Goal: Navigation & Orientation: Find specific page/section

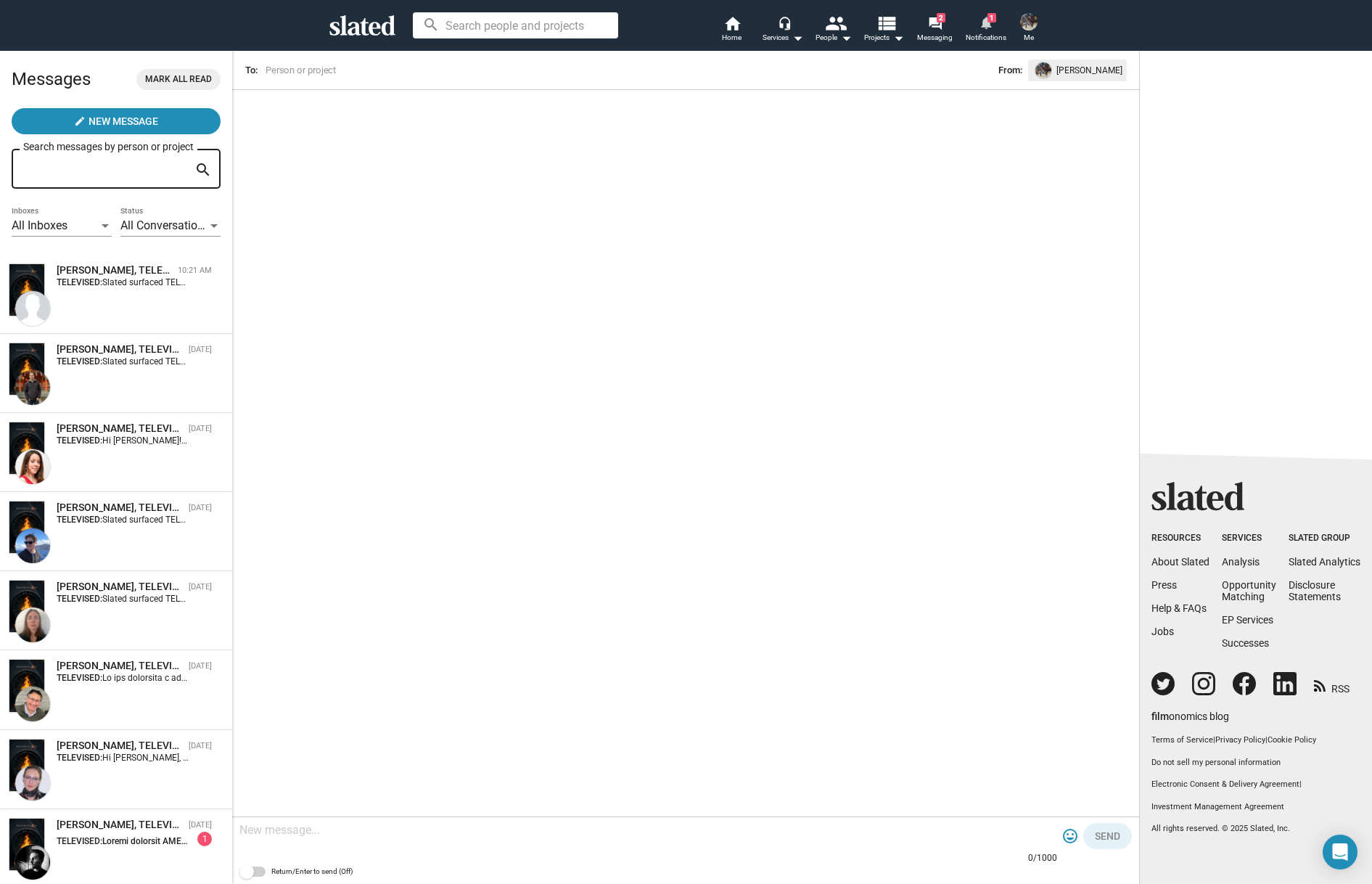
click at [990, 21] on span "1" at bounding box center [992, 18] width 8 height 9
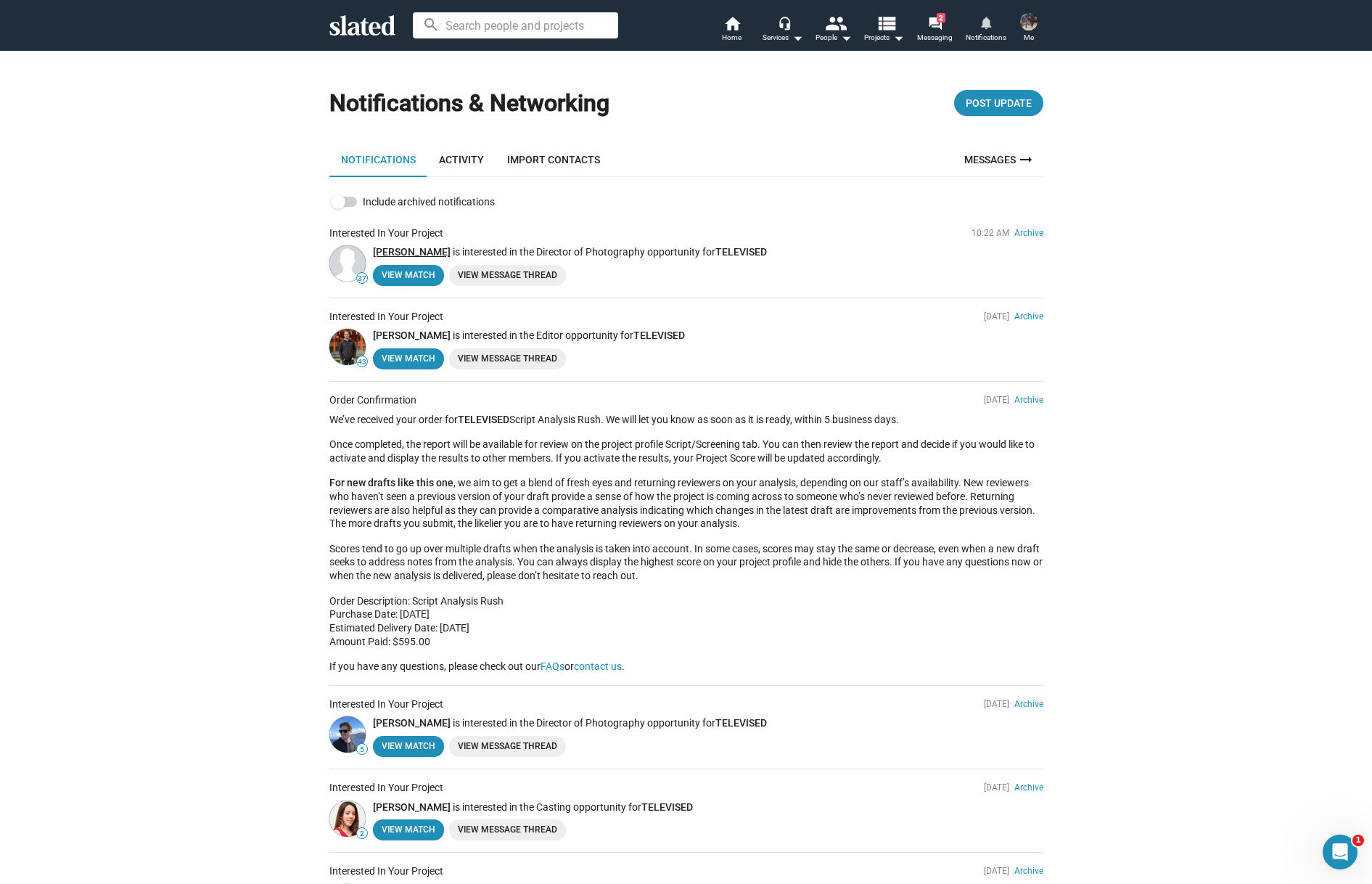
click at [401, 249] on link "[PERSON_NAME]" at bounding box center [411, 252] width 78 height 11
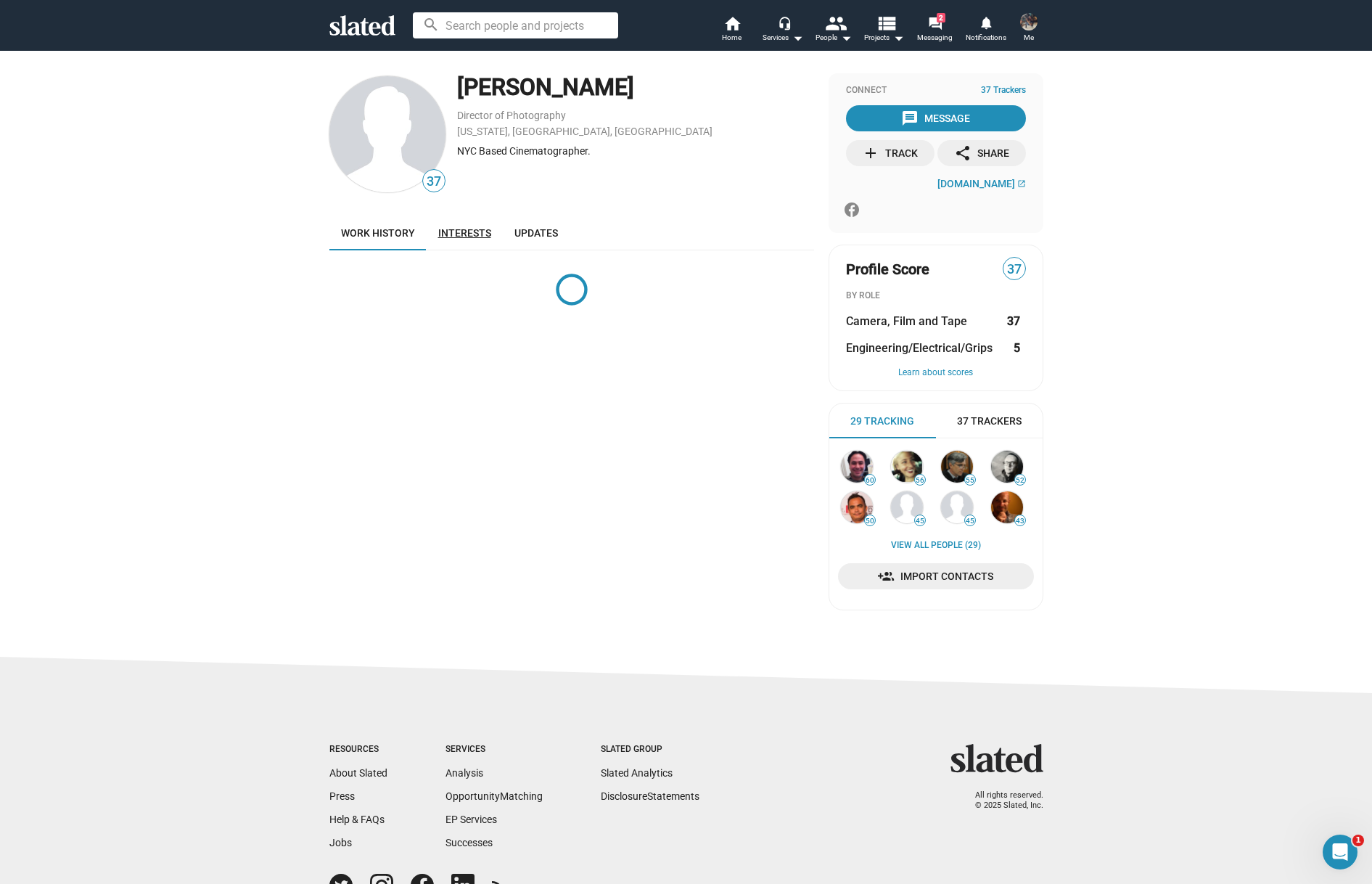
click at [468, 232] on span "Interests" at bounding box center [465, 232] width 53 height 11
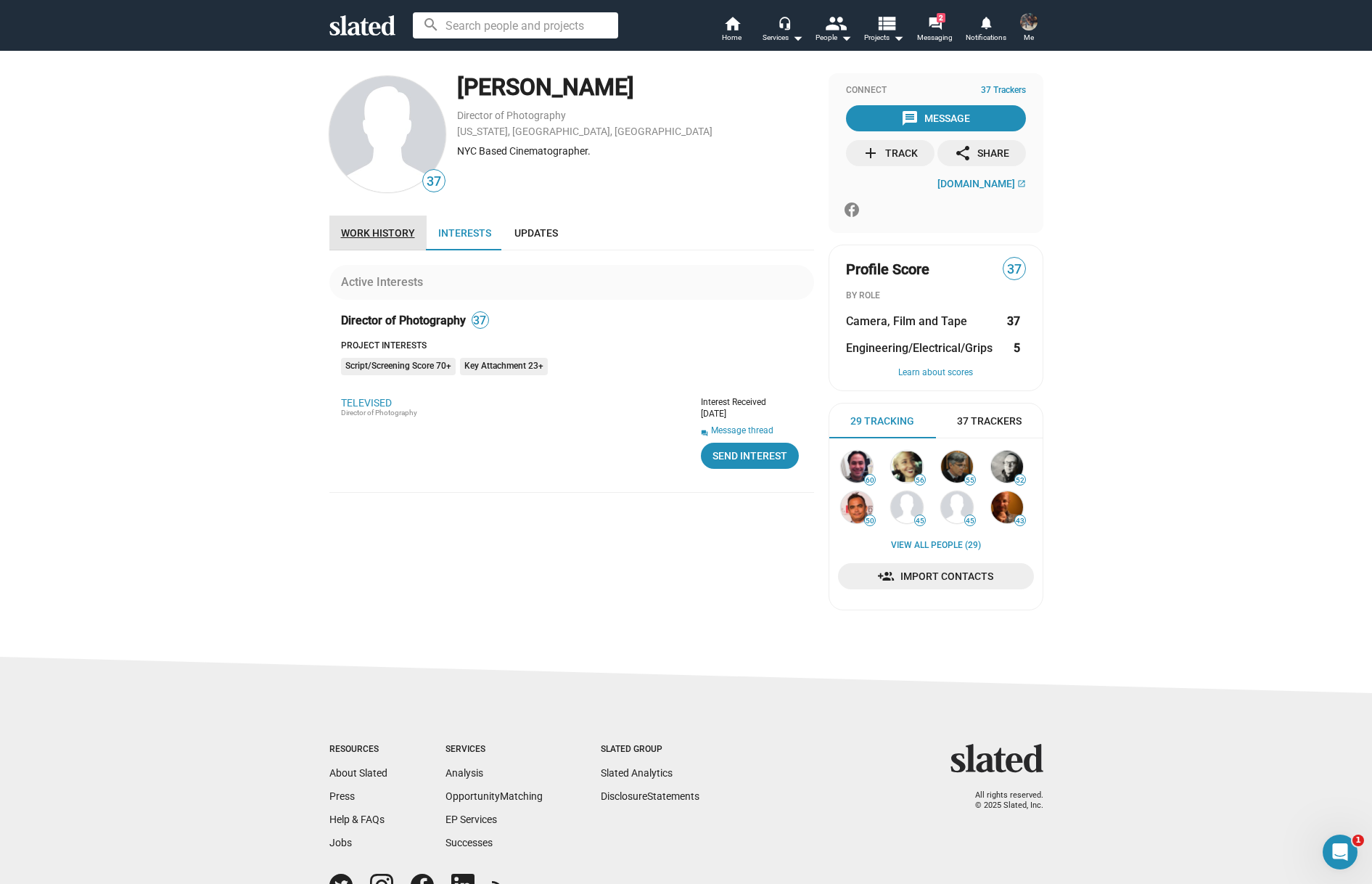
click at [386, 233] on span "Work history" at bounding box center [378, 232] width 74 height 11
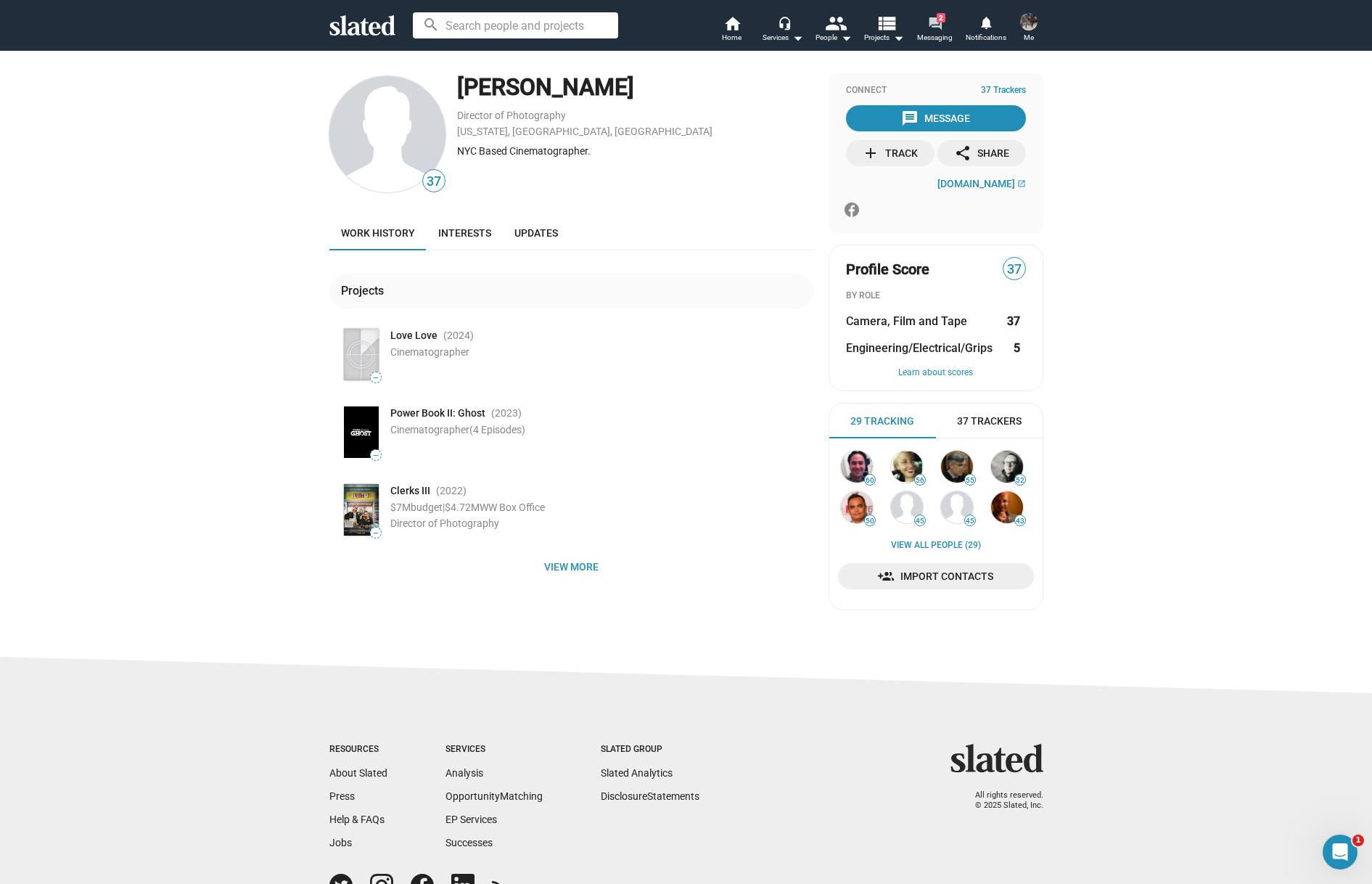
click at [938, 24] on mat-icon "forum" at bounding box center [935, 22] width 14 height 14
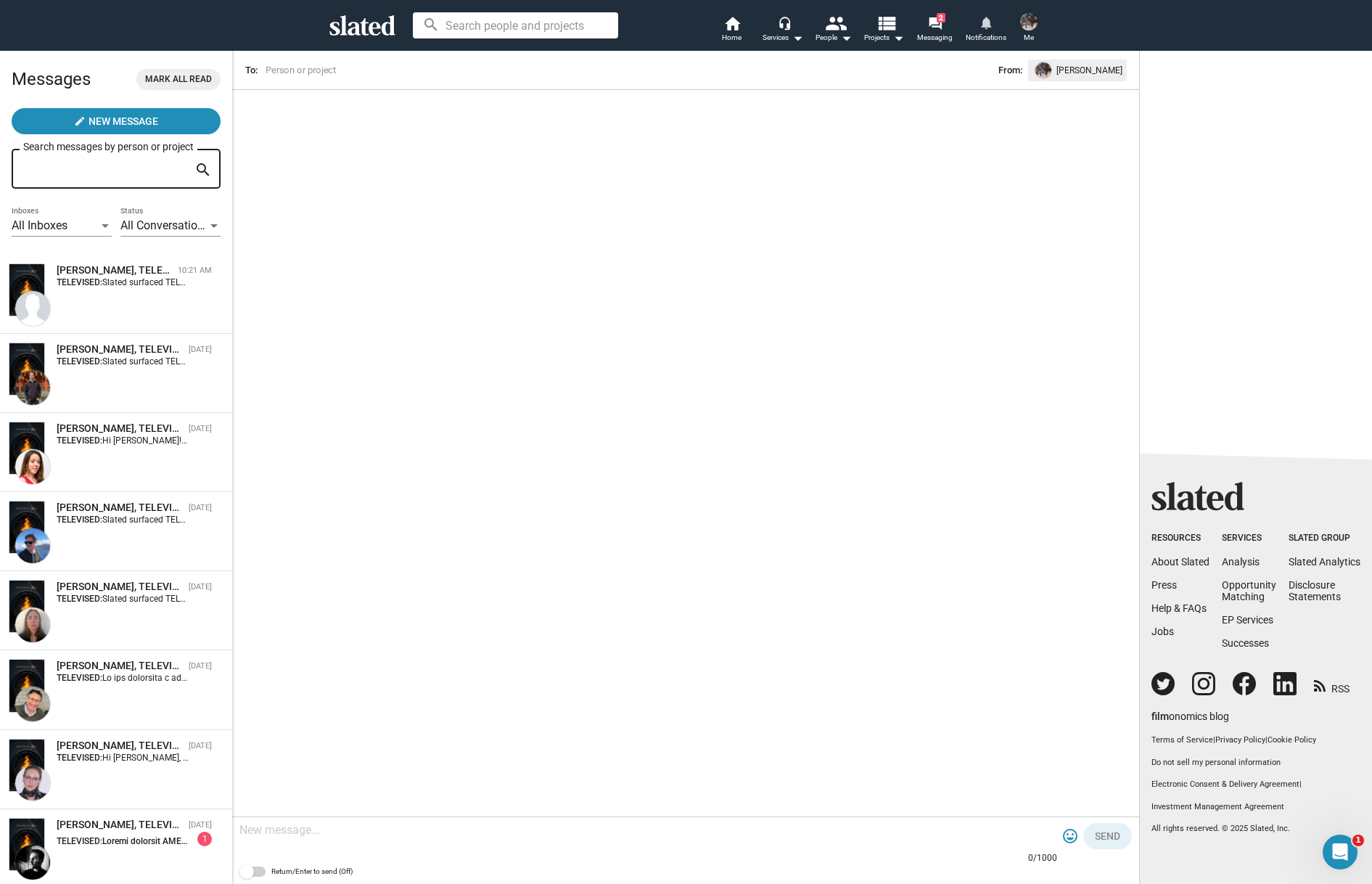
click at [990, 27] on mat-icon "notifications" at bounding box center [986, 22] width 14 height 14
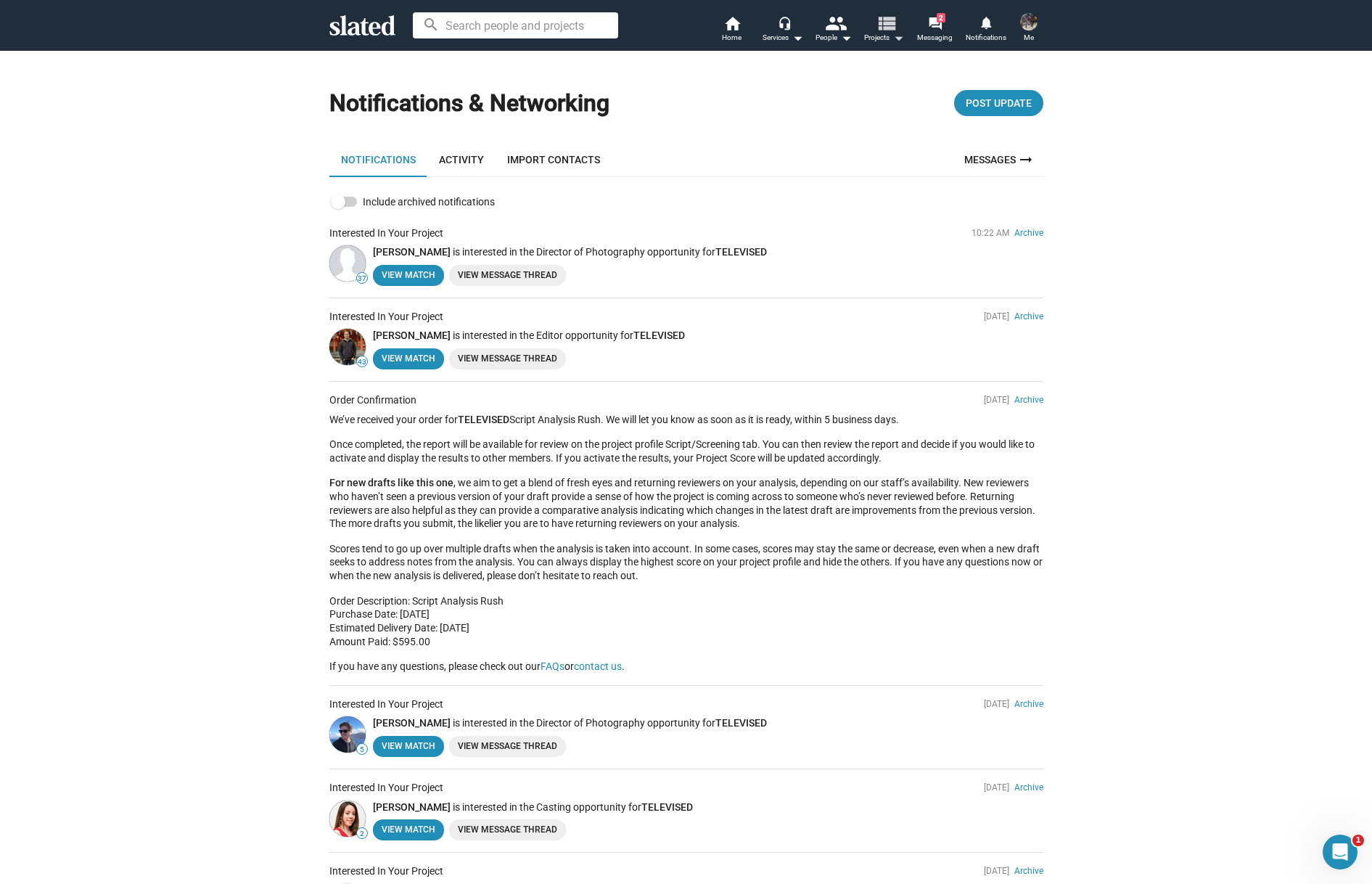
click at [896, 24] on mat-icon "view_list" at bounding box center [886, 22] width 21 height 21
click at [1023, 23] on div at bounding box center [686, 442] width 1372 height 884
click at [1030, 24] on img at bounding box center [1029, 22] width 18 height 18
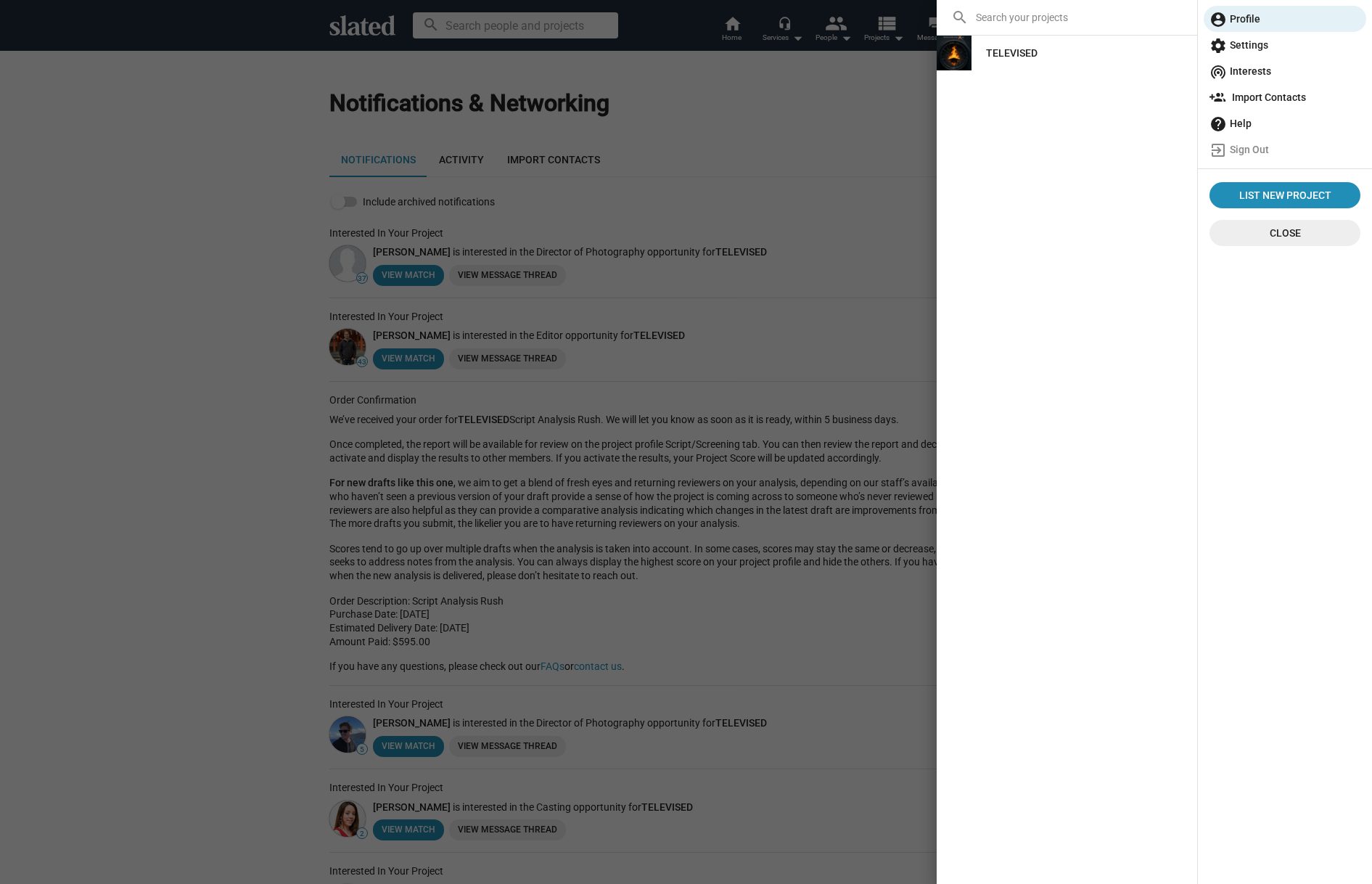
click at [1005, 53] on div "TELEVISED" at bounding box center [1011, 53] width 52 height 26
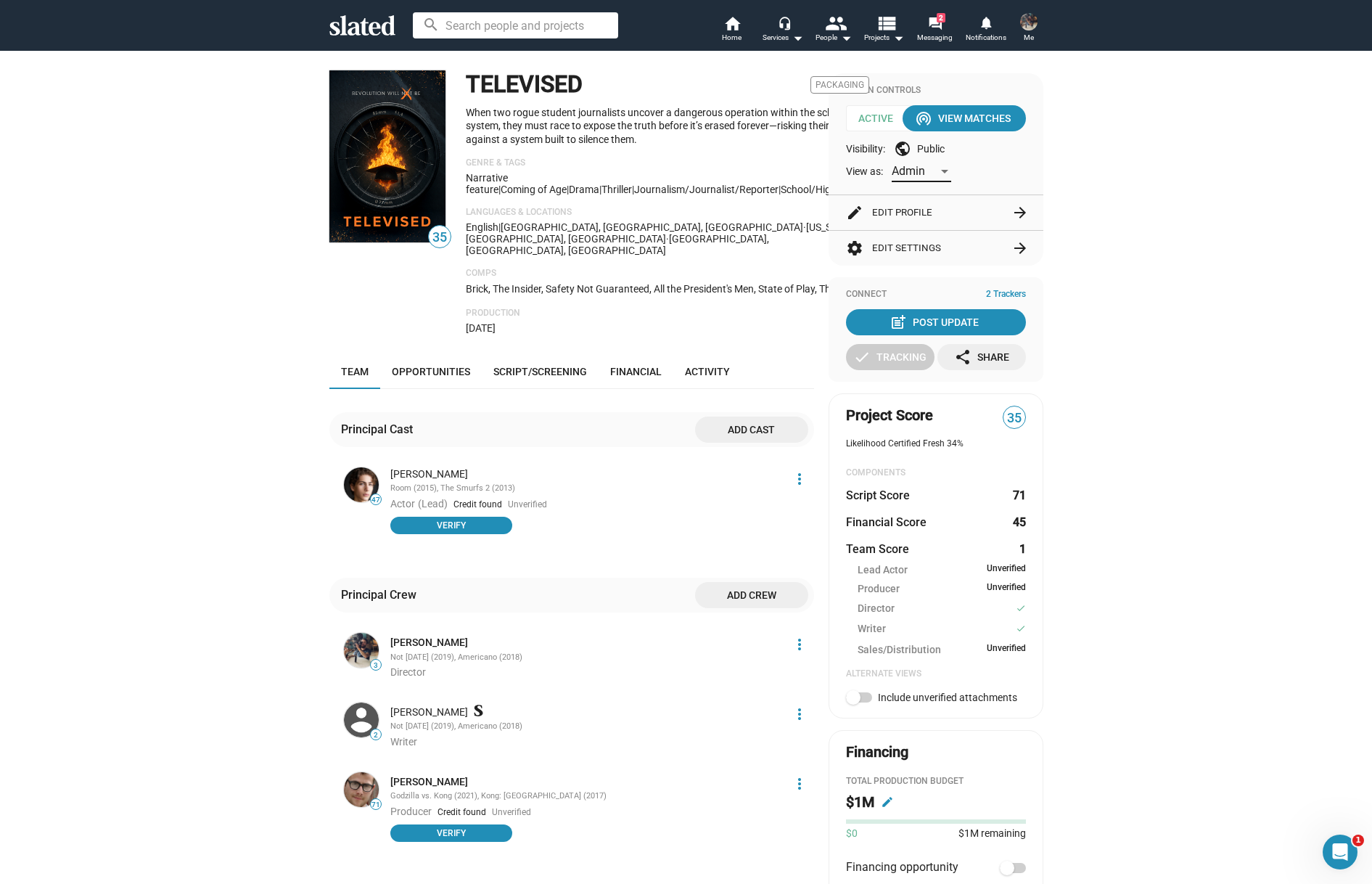
click at [908, 177] on div "Admin" at bounding box center [916, 172] width 47 height 15
click at [912, 201] on span "Member" at bounding box center [922, 201] width 60 height 31
